Goal: Transaction & Acquisition: Purchase product/service

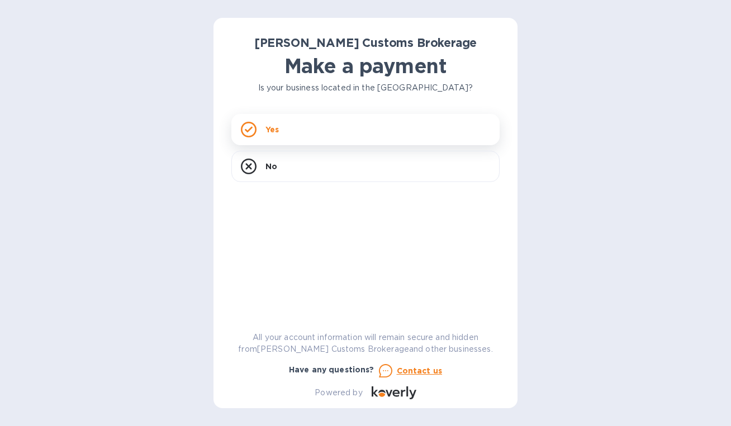
click at [374, 131] on div "Yes" at bounding box center [365, 129] width 268 height 31
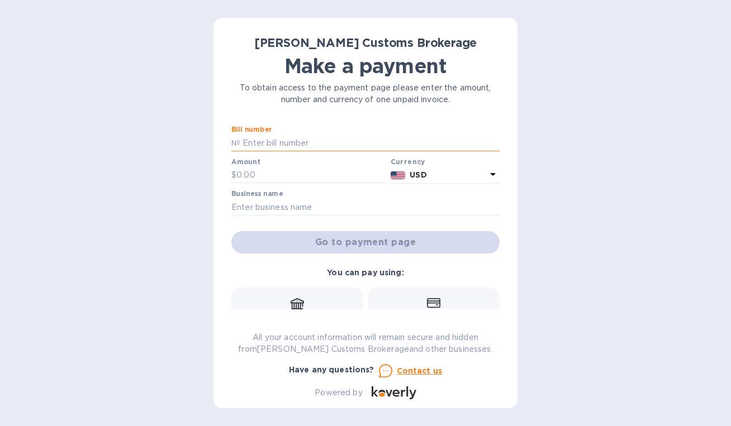
click at [251, 138] on input "text" at bounding box center [369, 143] width 259 height 17
paste input "0001041"
type input "0001041"
click at [327, 177] on input "text" at bounding box center [311, 175] width 150 height 17
type input "992.67"
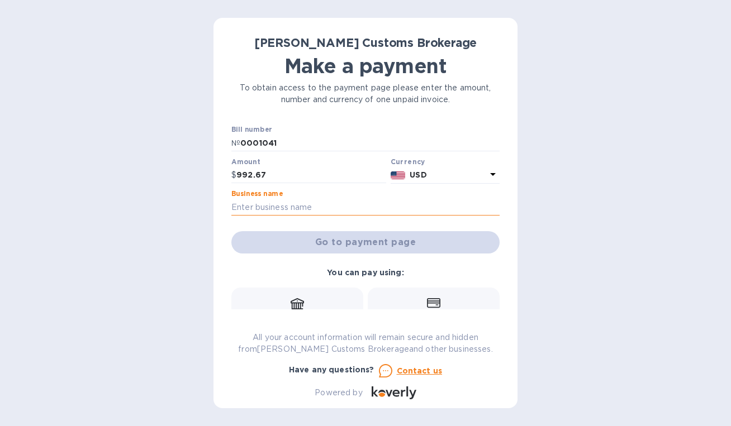
click at [345, 208] on input "text" at bounding box center [365, 207] width 268 height 17
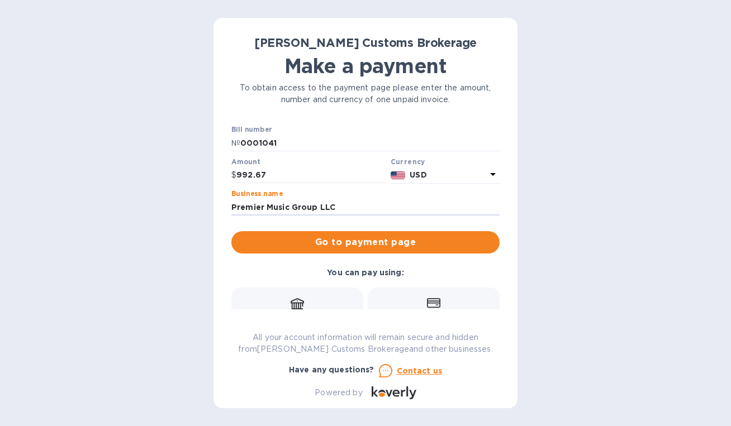
drag, startPoint x: 345, startPoint y: 207, endPoint x: 206, endPoint y: 209, distance: 139.7
click at [206, 209] on div "[PERSON_NAME] Customs Brokerage Make a payment To obtain access to the payment …" at bounding box center [365, 213] width 731 height 426
click at [215, 212] on div "[PERSON_NAME] Customs Brokerage Make a payment To obtain access to the payment …" at bounding box center [365, 213] width 304 height 391
drag, startPoint x: 353, startPoint y: 202, endPoint x: 207, endPoint y: 189, distance: 146.5
click at [207, 189] on div "[PERSON_NAME] Customs Brokerage Make a payment To obtain access to the payment …" at bounding box center [365, 213] width 731 height 426
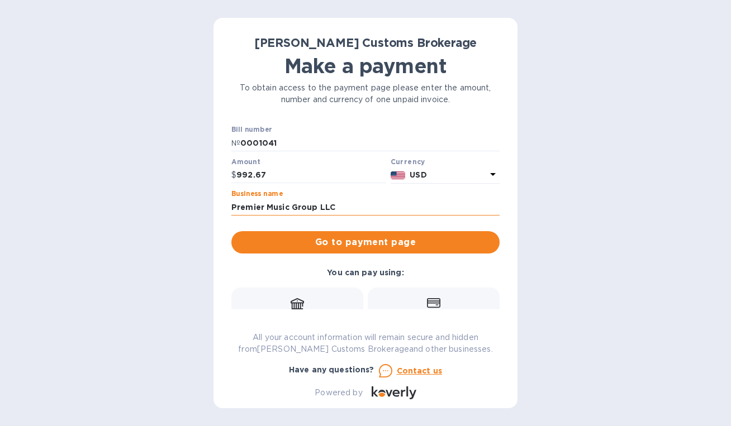
click at [343, 208] on input "Premier Music Group LLC" at bounding box center [365, 207] width 268 height 17
type input "P"
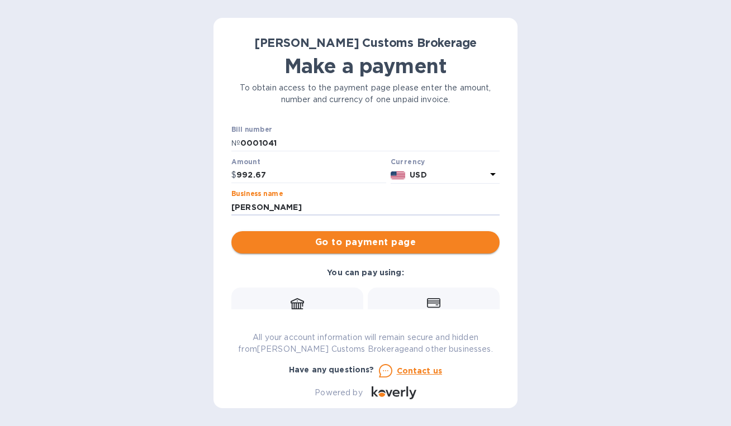
type input "[PERSON_NAME]"
click at [415, 245] on span "Go to payment page" at bounding box center [365, 242] width 250 height 13
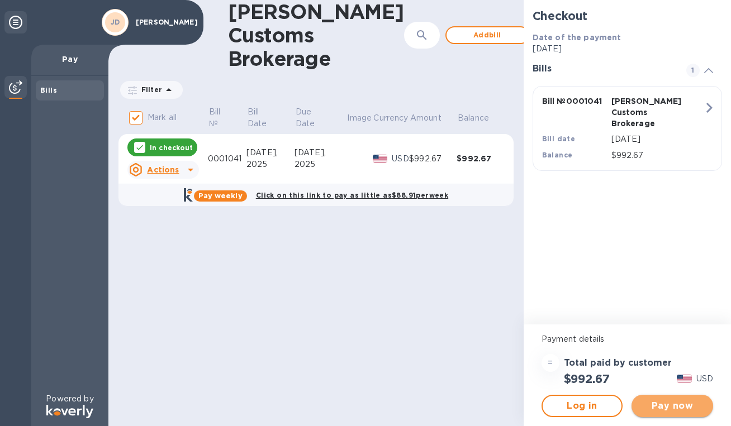
click at [666, 405] on span "Pay now" at bounding box center [672, 406] width 64 height 13
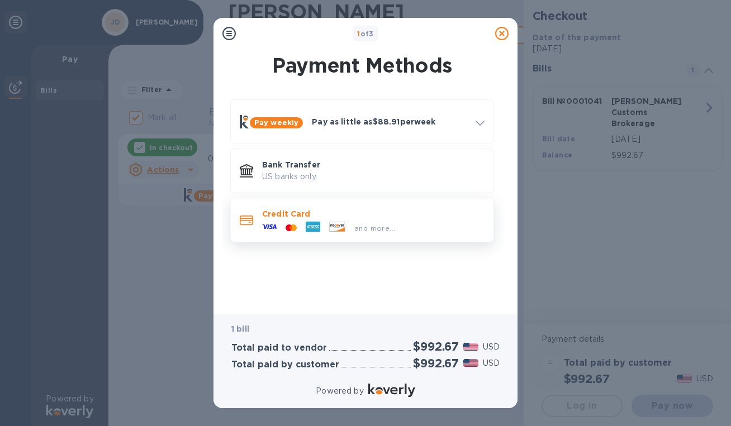
click at [376, 205] on div "Credit Card and more..." at bounding box center [373, 220] width 231 height 32
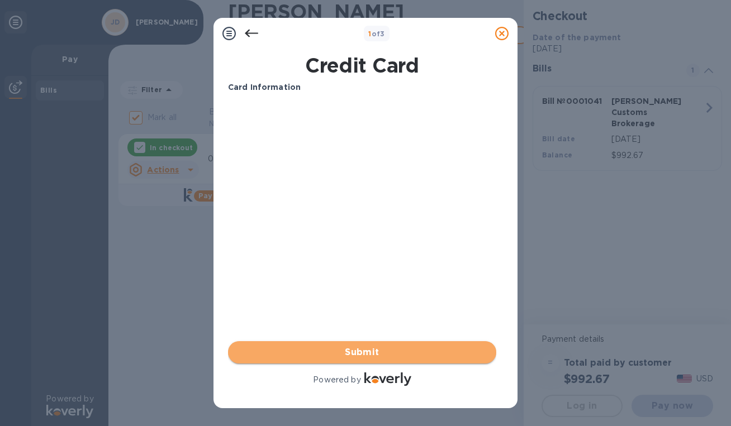
click at [335, 352] on span "Submit" at bounding box center [362, 352] width 250 height 13
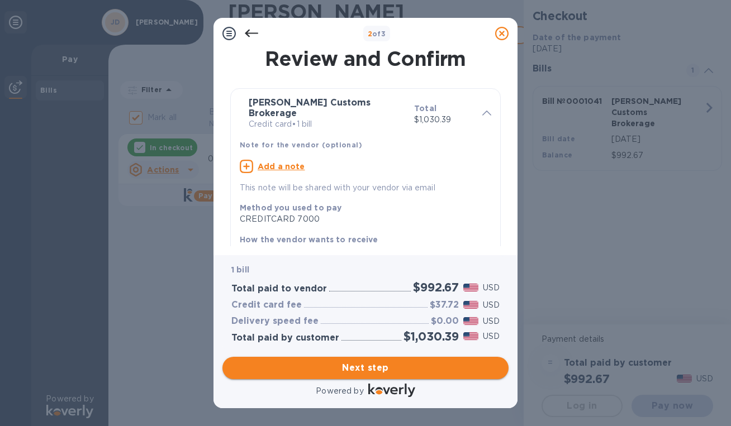
click at [362, 368] on span "Next step" at bounding box center [365, 368] width 268 height 13
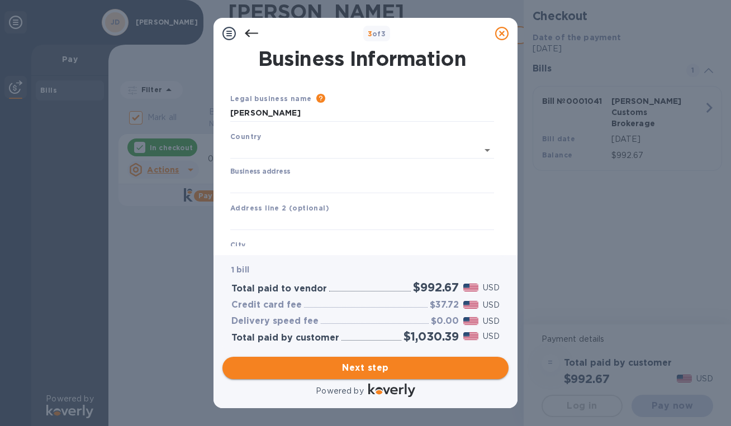
type input "[GEOGRAPHIC_DATA]"
click at [260, 187] on input "Business address" at bounding box center [362, 182] width 264 height 17
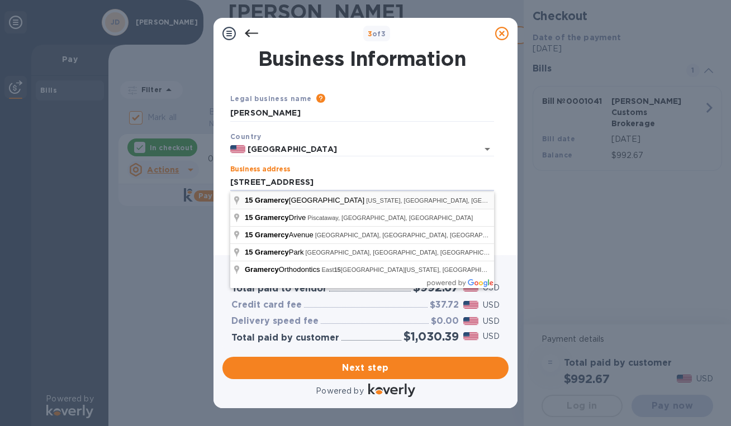
type input "[STREET_ADDRESS]"
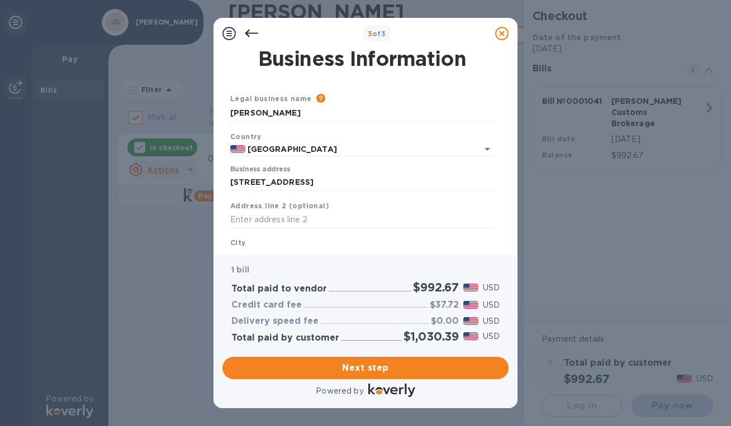
type input "[US_STATE]"
type input "NY"
type input "10003"
click at [296, 218] on input "text" at bounding box center [362, 220] width 264 height 17
type input "room 404"
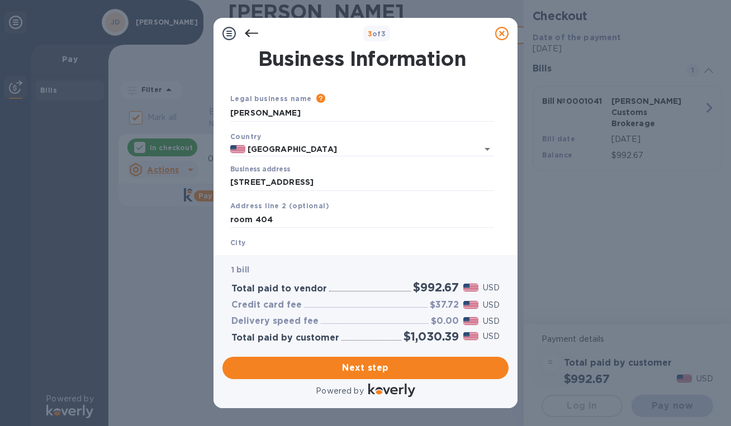
click at [289, 248] on div "Business Information Legal business name Please provide the legal name that app…" at bounding box center [365, 152] width 304 height 206
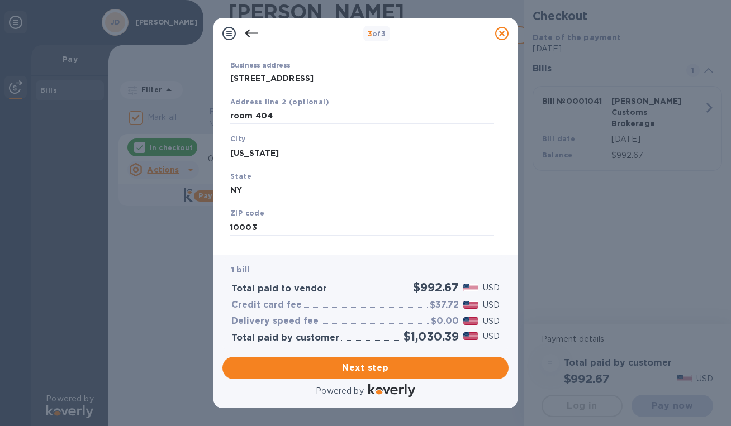
scroll to position [121, 0]
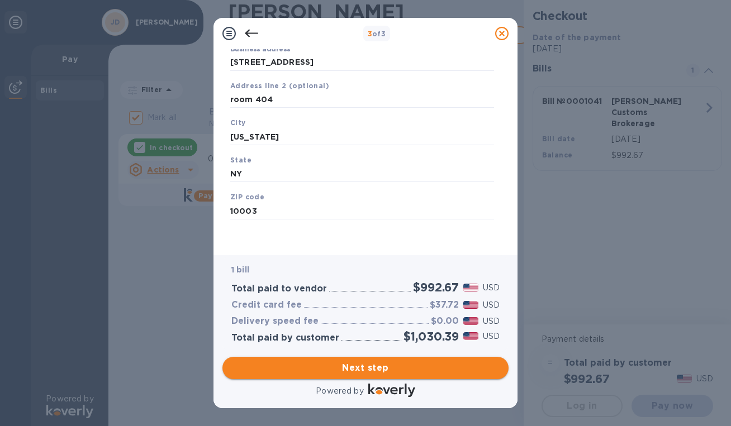
click at [345, 370] on span "Next step" at bounding box center [365, 368] width 268 height 13
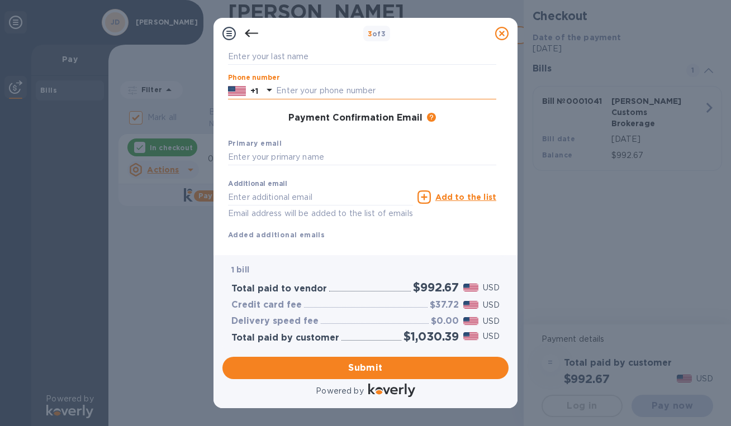
click at [377, 89] on input "text" at bounding box center [386, 91] width 220 height 17
type input "9178656460"
type input "[PERSON_NAME]"
type input "Deutsch"
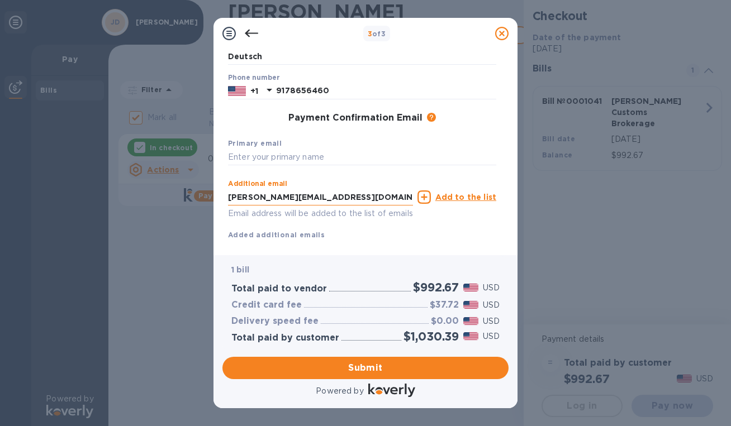
drag, startPoint x: 359, startPoint y: 197, endPoint x: 240, endPoint y: 200, distance: 119.1
click at [240, 200] on input "[PERSON_NAME][EMAIL_ADDRESS][DOMAIN_NAME]" at bounding box center [320, 197] width 185 height 17
type input "[EMAIL_ADDRESS][DOMAIN_NAME]"
click at [299, 158] on input "text" at bounding box center [362, 157] width 268 height 17
drag, startPoint x: 333, startPoint y: 199, endPoint x: 221, endPoint y: 192, distance: 112.0
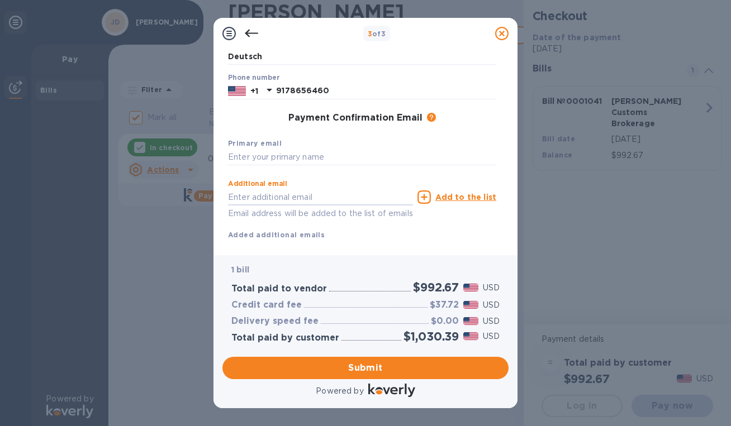
click at [221, 192] on div "Payment Contact Information First name [PERSON_NAME] Last name Deutsch Phone nu…" at bounding box center [365, 152] width 304 height 206
click at [265, 155] on input "text" at bounding box center [362, 157] width 268 height 17
paste input "[EMAIL_ADDRESS][DOMAIN_NAME]"
type input "[EMAIL_ADDRESS][DOMAIN_NAME]"
click at [321, 174] on div "Additional email Email address will be added to the list of emails" at bounding box center [320, 197] width 189 height 50
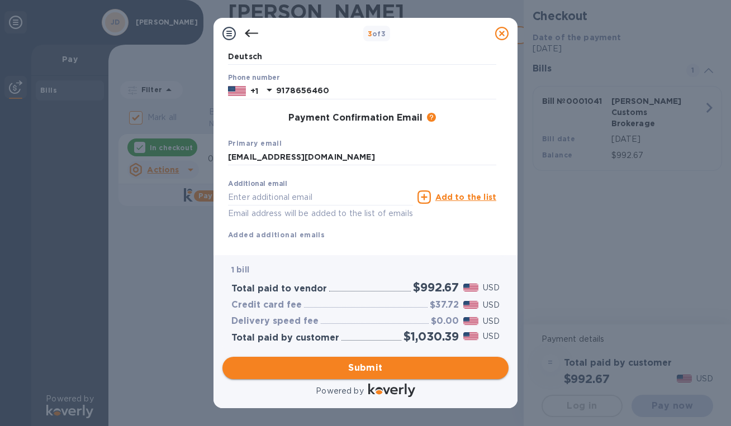
click at [355, 369] on span "Submit" at bounding box center [365, 368] width 268 height 13
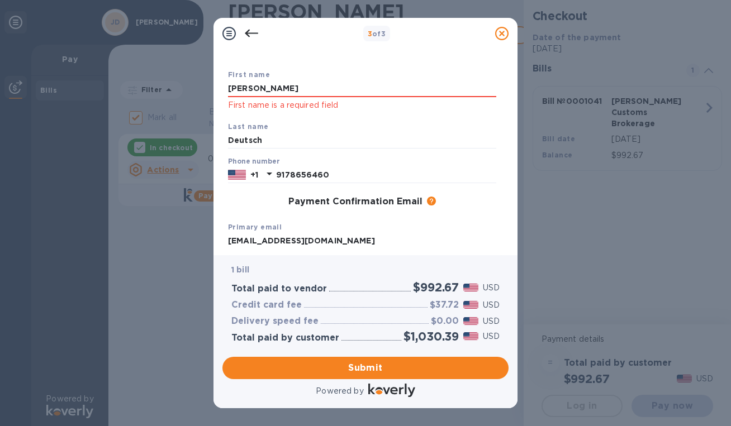
scroll to position [0, 0]
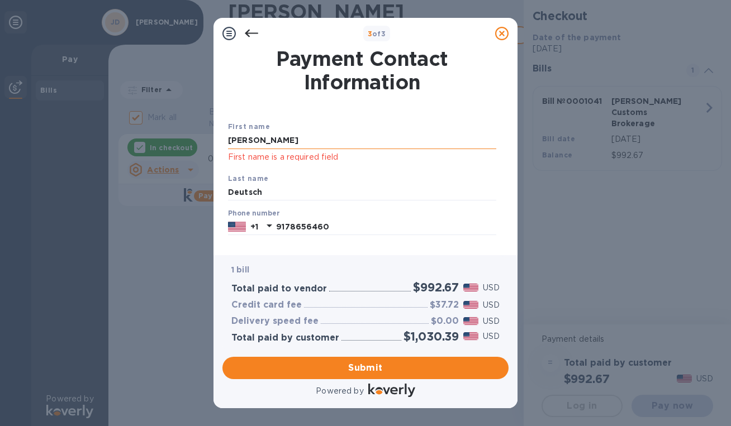
click at [344, 143] on input "[PERSON_NAME]" at bounding box center [362, 140] width 268 height 17
type input "[PERSON_NAME]"
click at [450, 160] on p "First name is a required field" at bounding box center [362, 157] width 268 height 13
click at [264, 190] on input "Deutsch" at bounding box center [362, 192] width 268 height 17
type input "Deutsch"
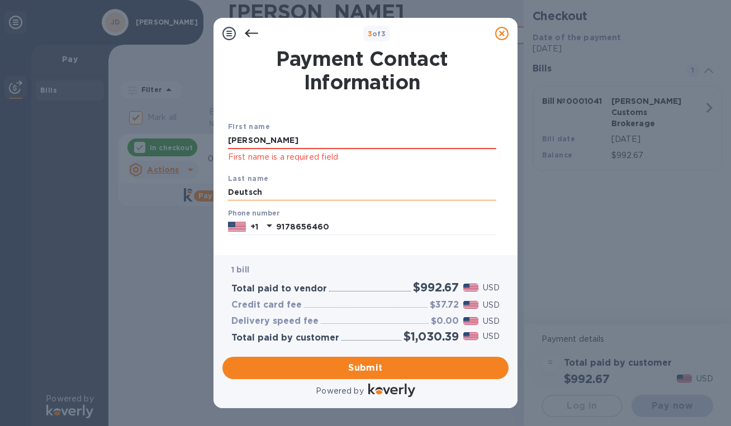
click at [322, 184] on input "Deutsch" at bounding box center [362, 192] width 268 height 17
click at [267, 240] on div "Phone number [PHONE_NUMBER]" at bounding box center [362, 222] width 277 height 35
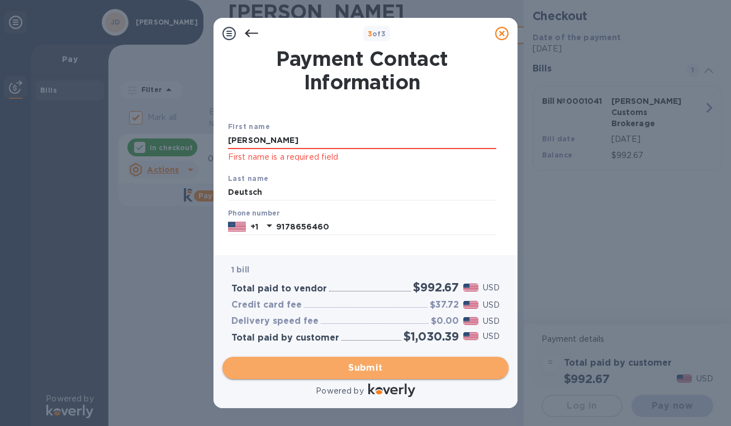
click at [344, 362] on span "Submit" at bounding box center [365, 368] width 268 height 13
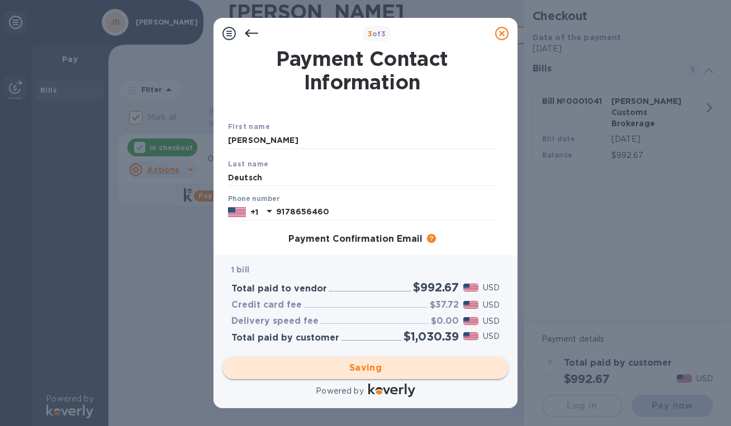
checkbox input "false"
